Goal: Task Accomplishment & Management: Manage account settings

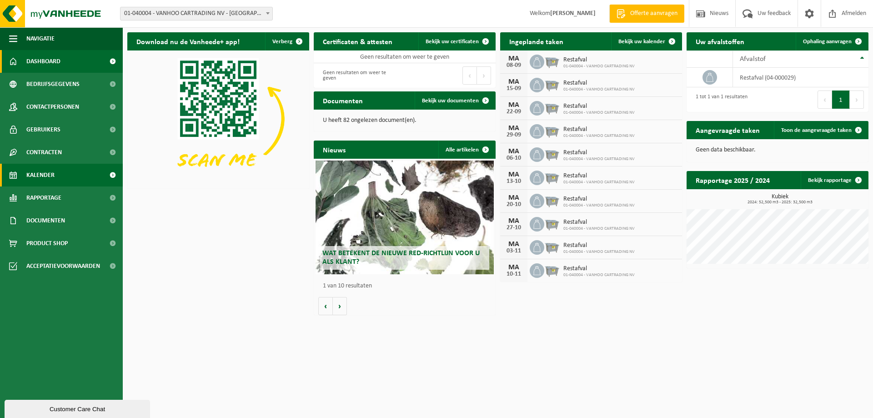
click at [25, 176] on link "Kalender" at bounding box center [61, 175] width 123 height 23
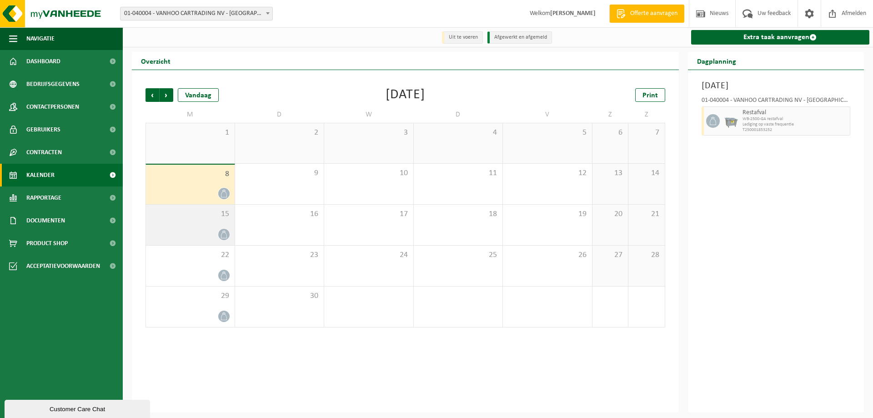
click at [192, 231] on div at bounding box center [191, 234] width 80 height 12
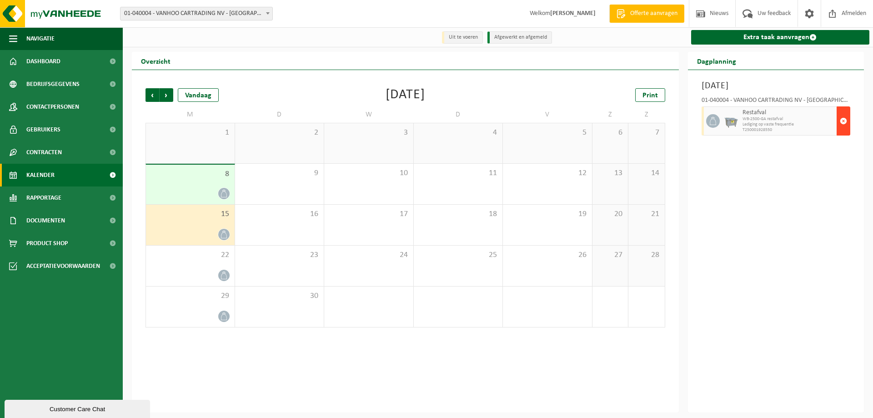
click at [842, 122] on span "button" at bounding box center [843, 121] width 7 height 18
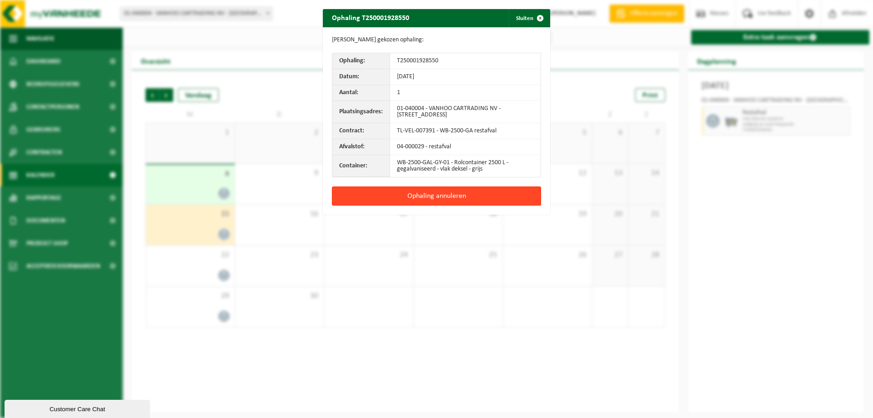
click at [396, 192] on button "Ophaling annuleren" at bounding box center [436, 195] width 209 height 19
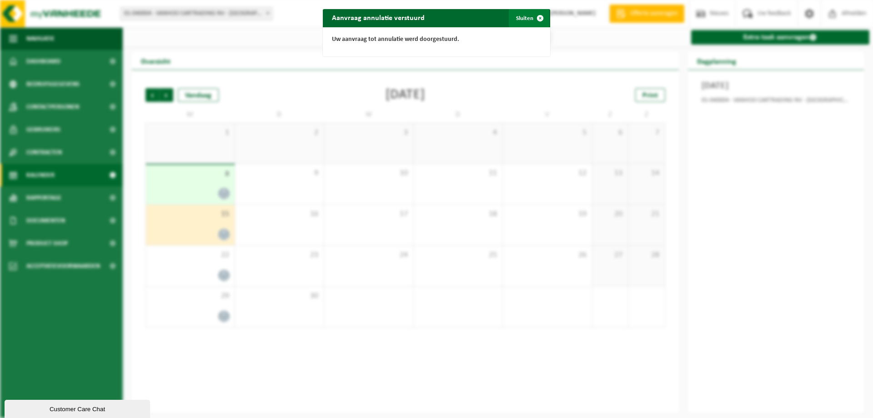
click at [535, 21] on span "button" at bounding box center [540, 18] width 18 height 18
